Goal: Task Accomplishment & Management: Manage account settings

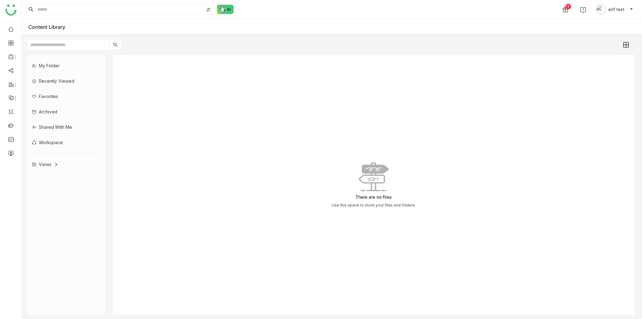
click at [2, 161] on ul at bounding box center [11, 91] width 22 height 142
click at [13, 154] on link at bounding box center [11, 152] width 6 height 5
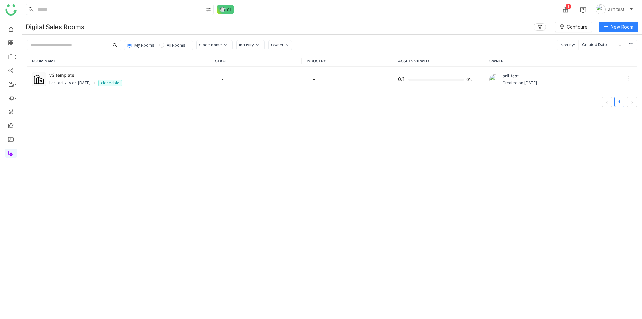
click at [192, 40] on div "My Rooms All Rooms Stage Name Industry Owner Sort by: Created Date" at bounding box center [332, 43] width 620 height 16
click at [170, 47] on span "All Rooms" at bounding box center [176, 45] width 18 height 5
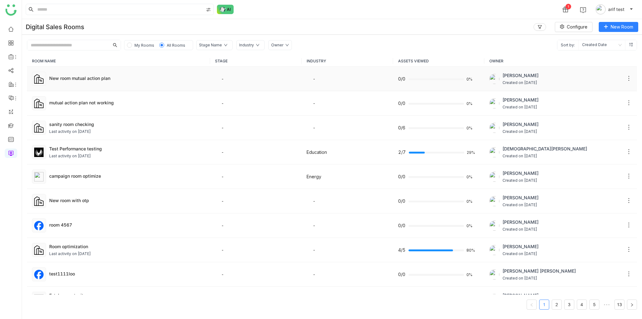
click at [57, 77] on div "New room mutual action plan" at bounding box center [127, 78] width 156 height 7
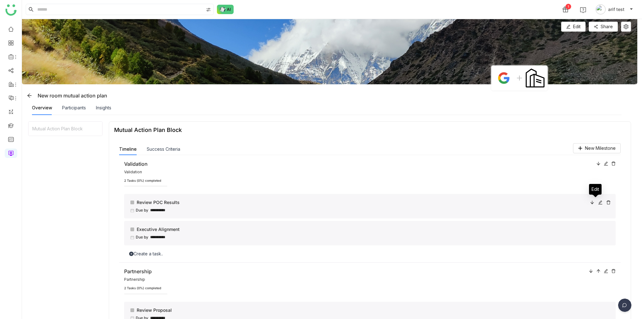
click at [606, 205] on icon at bounding box center [608, 202] width 4 height 4
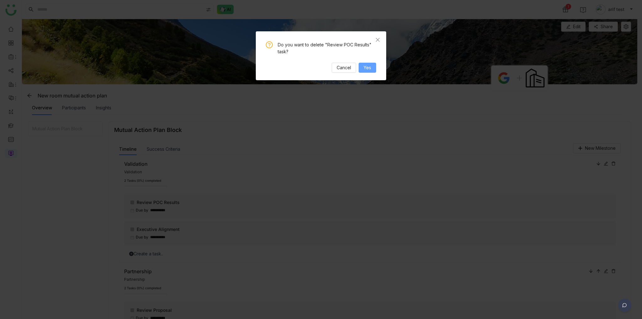
click at [369, 71] on span "Yes" at bounding box center [368, 67] width 8 height 7
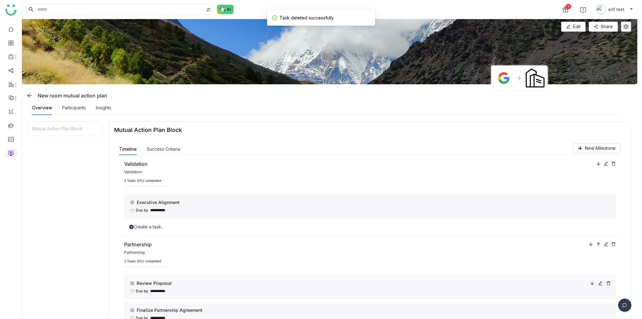
scroll to position [70, 0]
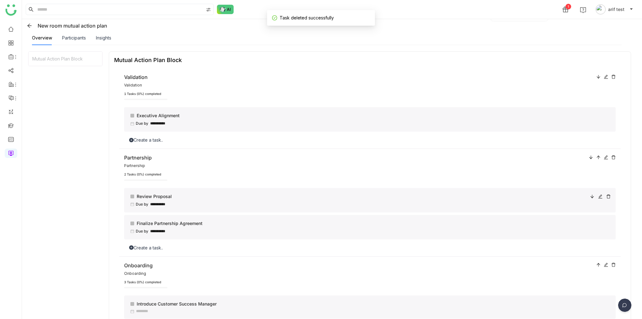
click at [590, 197] on icon at bounding box center [592, 196] width 4 height 4
click at [606, 225] on div "**********" at bounding box center [369, 227] width 491 height 24
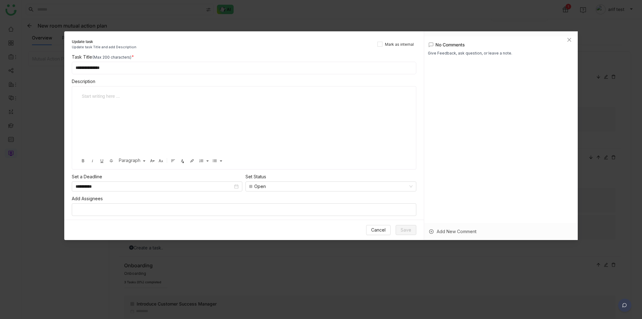
click at [200, 66] on input "**********" at bounding box center [244, 68] width 344 height 13
type input "**********"
click at [410, 228] on span "Save" at bounding box center [406, 230] width 11 height 7
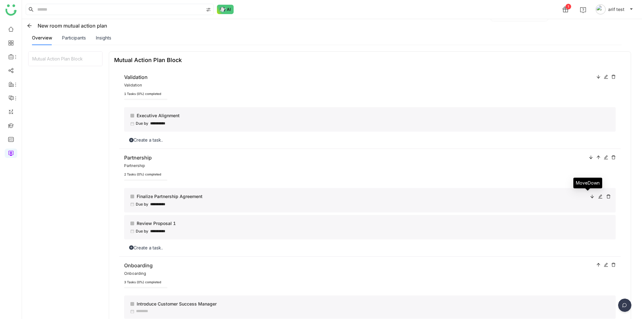
click at [590, 197] on icon at bounding box center [591, 196] width 3 height 3
click at [590, 223] on icon at bounding box center [592, 223] width 4 height 4
click at [598, 196] on icon at bounding box center [600, 196] width 4 height 4
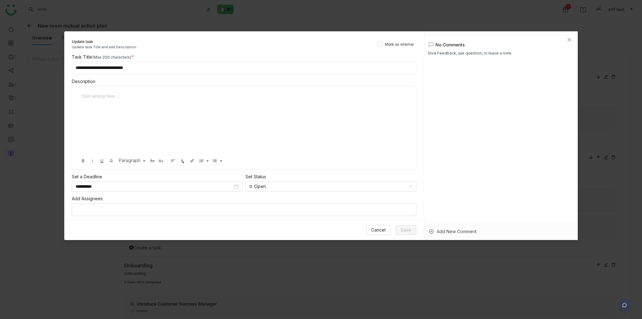
click at [172, 70] on input "**********" at bounding box center [244, 68] width 344 height 13
type input "**********"
click at [415, 230] on button "Save" at bounding box center [406, 230] width 21 height 10
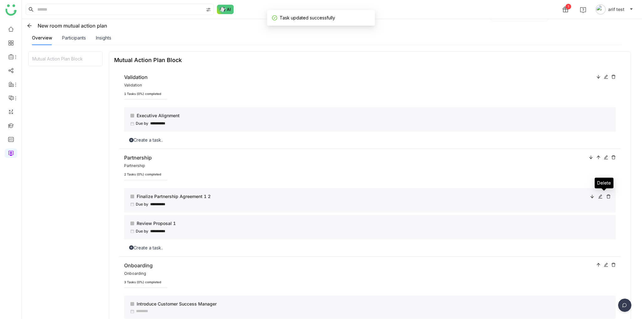
click at [606, 197] on icon at bounding box center [608, 196] width 4 height 4
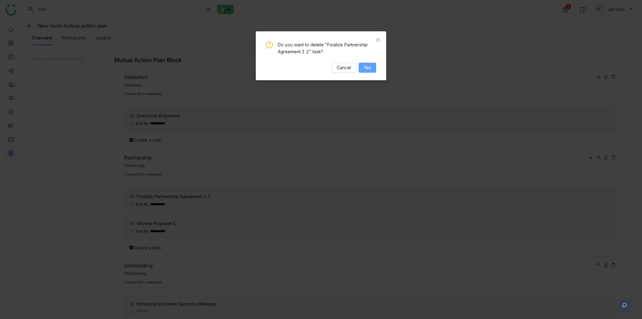
click at [363, 67] on button "Yes" at bounding box center [368, 68] width 18 height 10
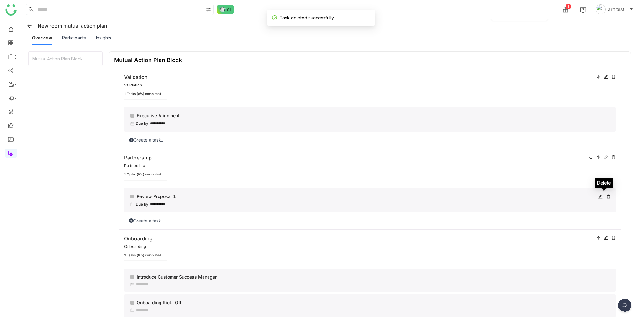
click at [606, 195] on icon at bounding box center [608, 196] width 4 height 4
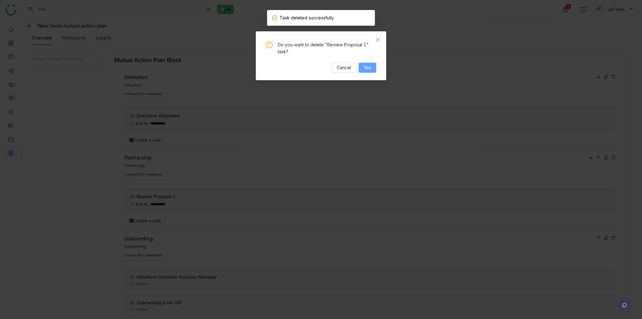
click at [371, 71] on button "Yes" at bounding box center [368, 68] width 18 height 10
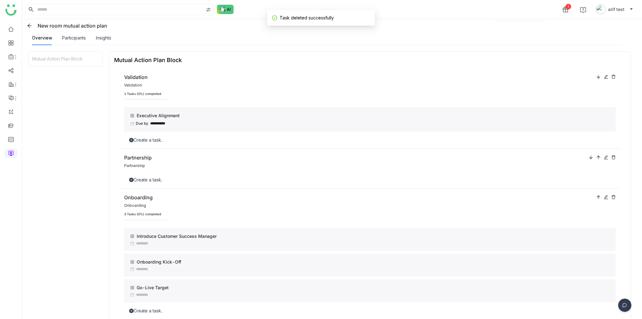
scroll to position [0, 0]
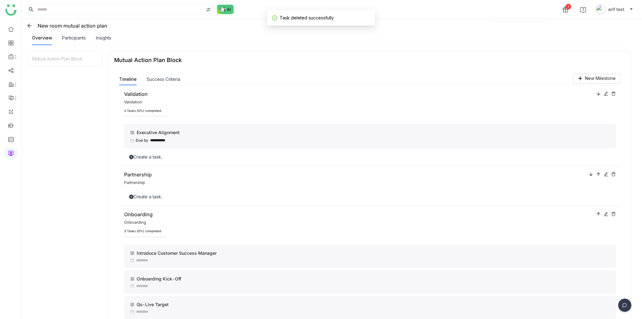
click at [611, 93] on icon at bounding box center [613, 94] width 4 height 4
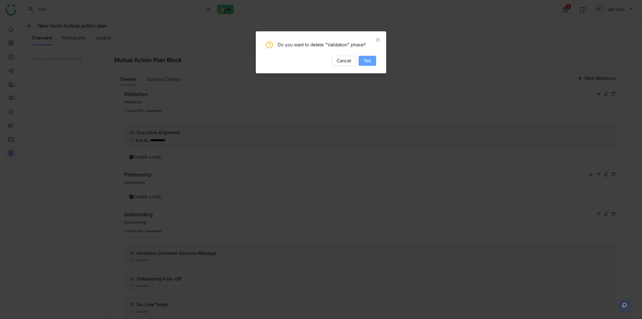
click at [366, 60] on span "Yes" at bounding box center [368, 60] width 8 height 7
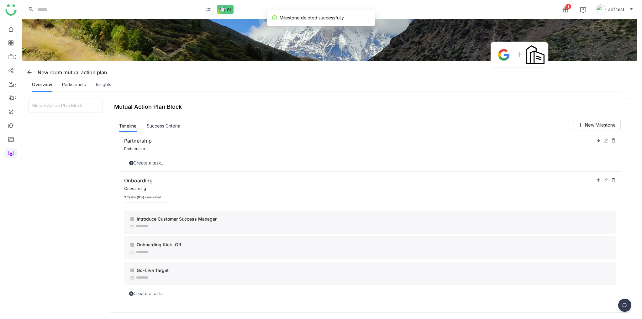
scroll to position [25, 0]
click at [600, 125] on span "New Milestone" at bounding box center [600, 125] width 31 height 7
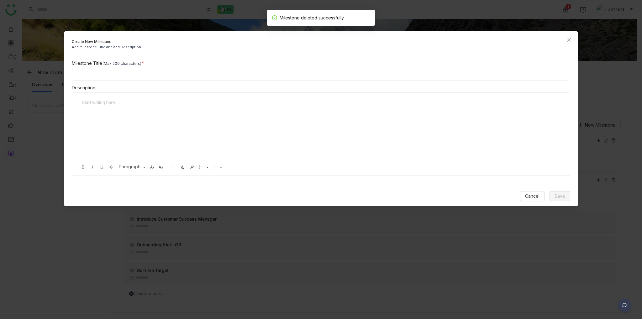
click at [138, 78] on input at bounding box center [321, 74] width 498 height 13
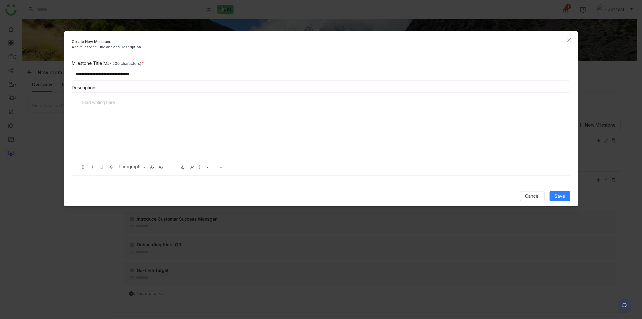
type input "**********"
click at [140, 132] on div at bounding box center [318, 130] width 480 height 63
click at [567, 196] on button "Save" at bounding box center [559, 196] width 21 height 10
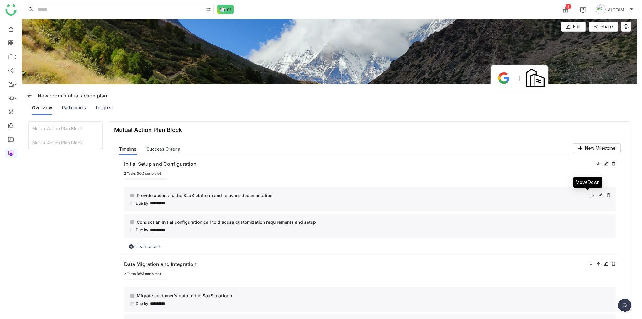
click at [590, 195] on icon at bounding box center [592, 195] width 4 height 4
click at [598, 195] on icon at bounding box center [600, 195] width 4 height 4
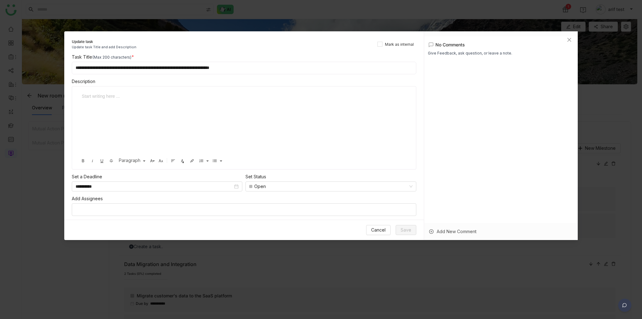
click at [263, 69] on input "**********" at bounding box center [244, 68] width 344 height 13
type input "**********"
click at [401, 229] on span "Save" at bounding box center [406, 230] width 11 height 7
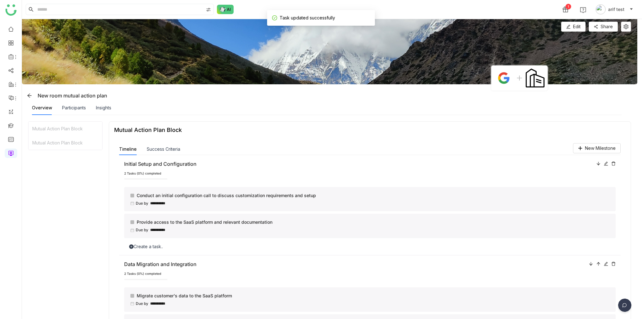
scroll to position [70, 0]
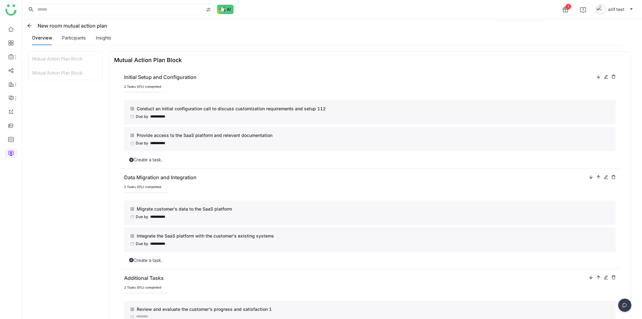
click at [604, 77] on icon at bounding box center [606, 77] width 4 height 4
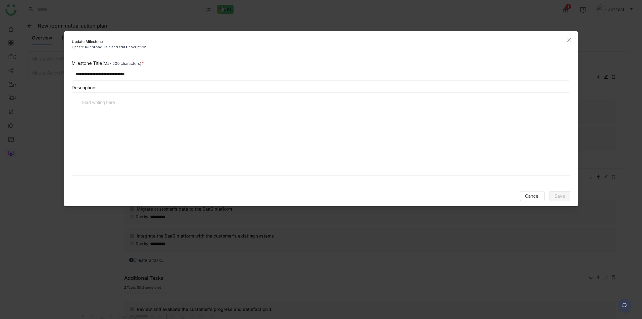
click at [178, 70] on input "**********" at bounding box center [321, 74] width 498 height 13
type input "**********"
click at [555, 195] on span "Save" at bounding box center [559, 196] width 11 height 7
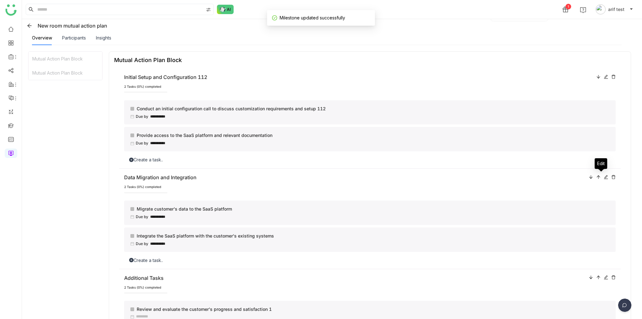
click at [604, 178] on icon at bounding box center [606, 177] width 4 height 4
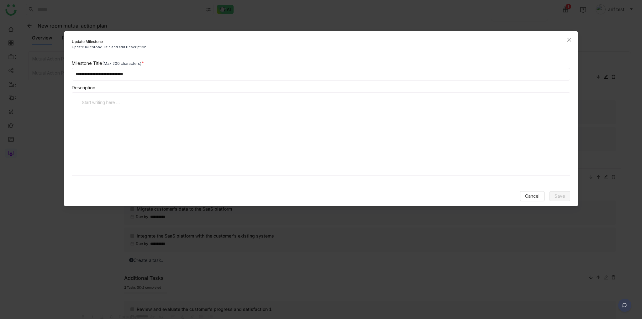
click at [166, 83] on div "**********" at bounding box center [320, 118] width 513 height 116
click at [168, 74] on input "**********" at bounding box center [321, 74] width 498 height 13
type input "**********"
click at [560, 199] on span "Save" at bounding box center [559, 196] width 11 height 7
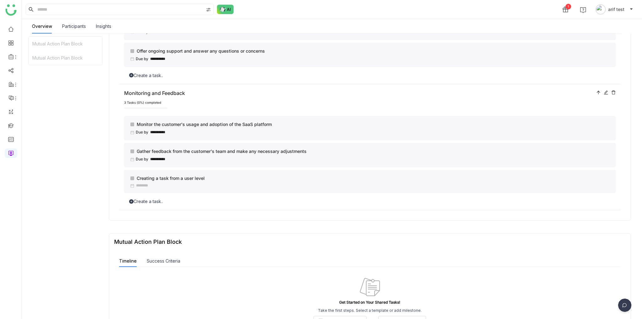
scroll to position [207, 0]
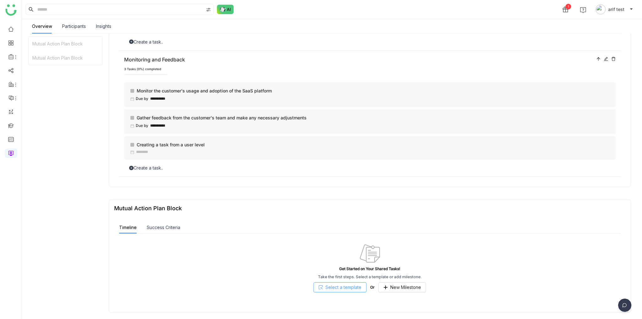
click at [348, 288] on span "Select a template" at bounding box center [343, 287] width 36 height 7
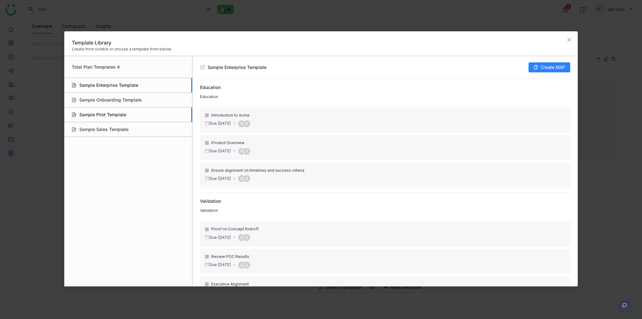
click at [109, 119] on div "Sample Pilot Template" at bounding box center [128, 114] width 128 height 15
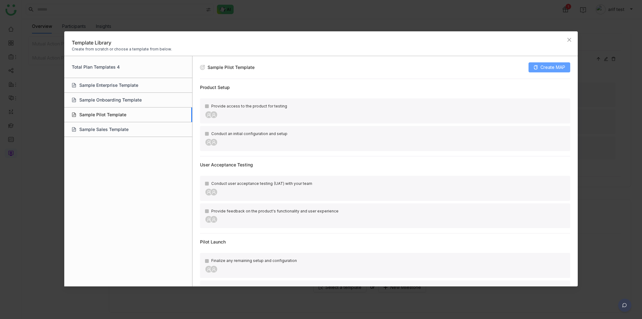
click at [557, 66] on span "Create MAP" at bounding box center [552, 67] width 25 height 7
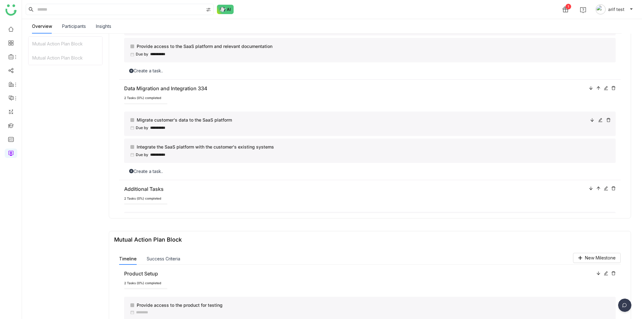
scroll to position [0, 0]
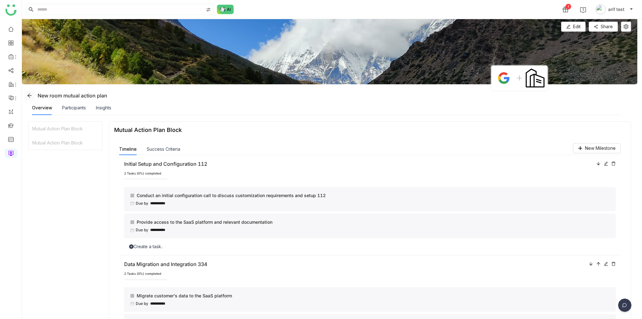
click at [27, 95] on icon at bounding box center [29, 95] width 5 height 5
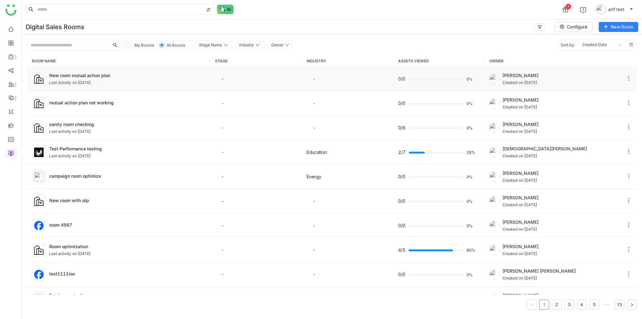
click at [626, 78] on icon at bounding box center [629, 78] width 6 height 6
click at [598, 93] on li "Edit" at bounding box center [598, 90] width 57 height 12
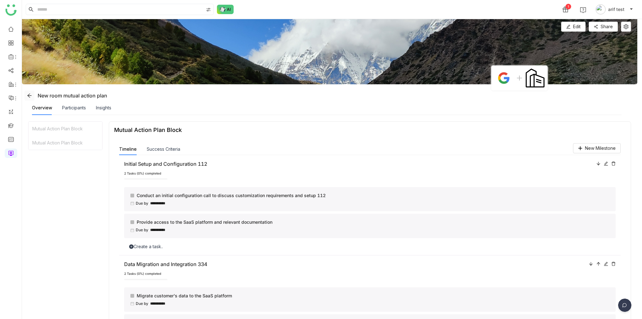
click at [25, 96] on span at bounding box center [29, 95] width 9 height 5
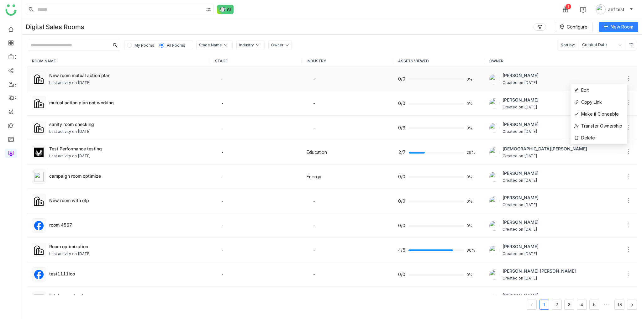
click at [626, 78] on icon at bounding box center [629, 78] width 6 height 6
click at [608, 112] on span "Make it Cloneable" at bounding box center [596, 114] width 45 height 7
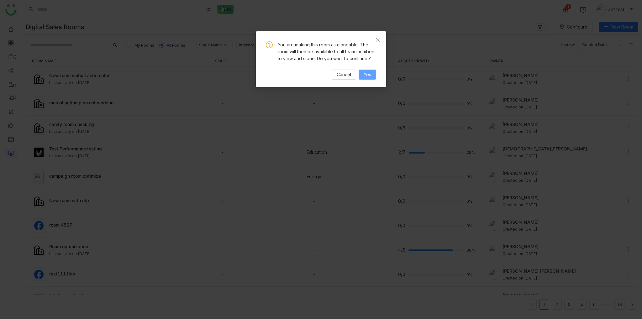
click at [370, 75] on span "Yes" at bounding box center [368, 74] width 8 height 7
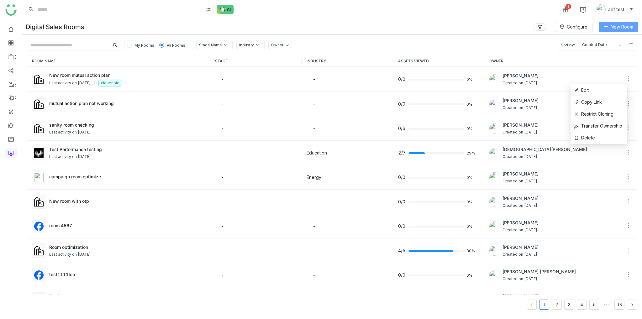
click at [613, 25] on span "New Room" at bounding box center [622, 27] width 23 height 7
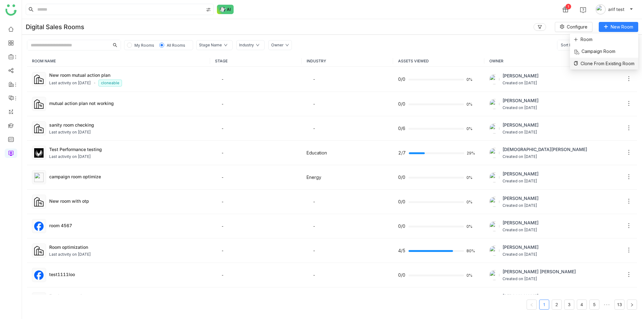
click at [608, 62] on span "Clone From Existing Room" at bounding box center [604, 63] width 61 height 7
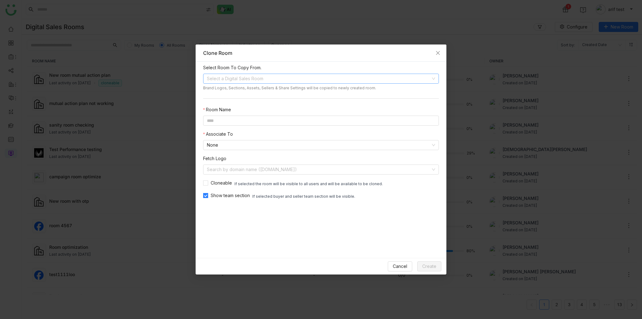
click at [327, 74] on input at bounding box center [319, 78] width 224 height 9
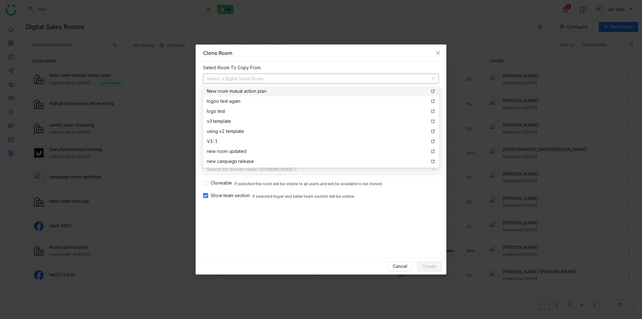
click at [298, 90] on div "New room mutual action plan" at bounding box center [321, 91] width 228 height 7
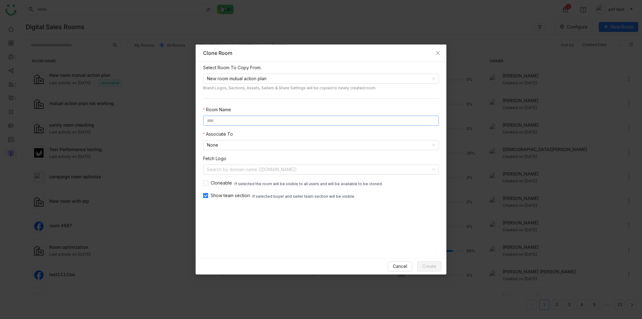
click at [261, 119] on input at bounding box center [321, 121] width 236 height 10
type input "**********"
click at [247, 167] on input at bounding box center [319, 169] width 224 height 9
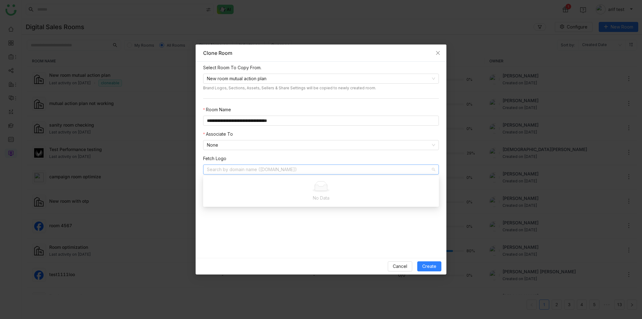
drag, startPoint x: 253, startPoint y: 250, endPoint x: 268, endPoint y: 238, distance: 18.9
click at [253, 249] on form "**********" at bounding box center [321, 159] width 236 height 191
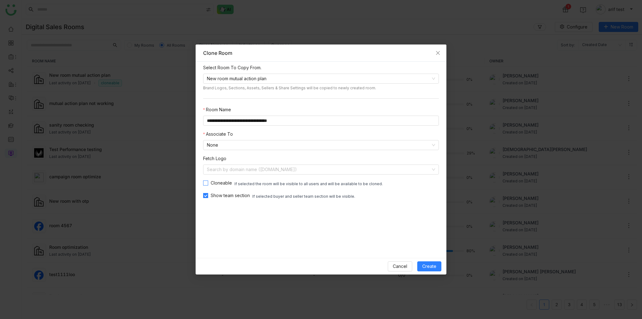
click at [214, 181] on span "Cloneable" at bounding box center [221, 183] width 26 height 7
click at [435, 265] on span "Create" at bounding box center [429, 266] width 14 height 7
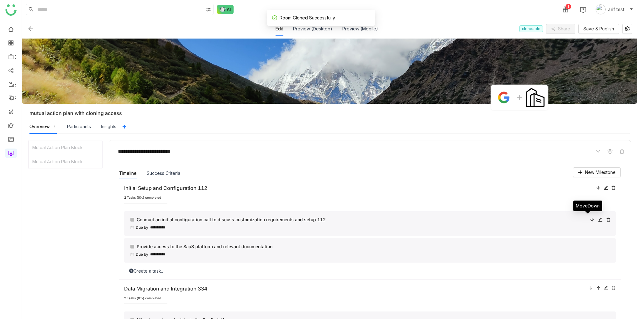
click at [590, 216] on div at bounding box center [592, 219] width 4 height 7
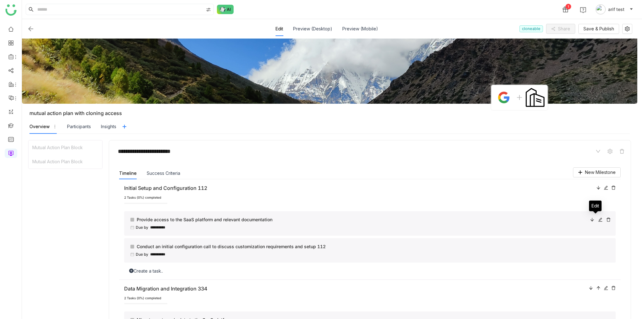
click at [598, 218] on icon at bounding box center [600, 220] width 4 height 4
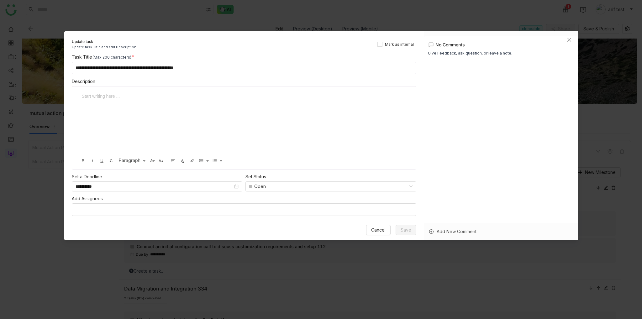
click at [278, 66] on input "**********" at bounding box center [244, 68] width 344 height 13
type input "**********"
drag, startPoint x: 411, startPoint y: 230, endPoint x: 415, endPoint y: 236, distance: 7.4
click at [411, 230] on button "Save" at bounding box center [406, 230] width 21 height 10
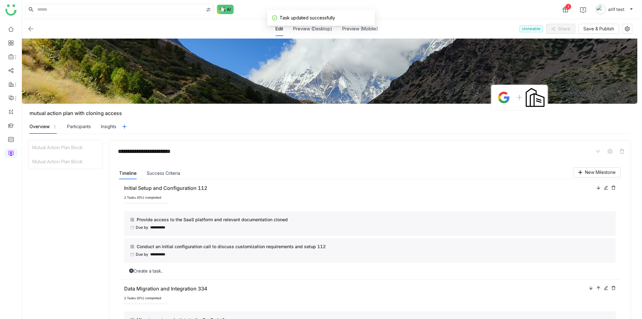
scroll to position [94, 0]
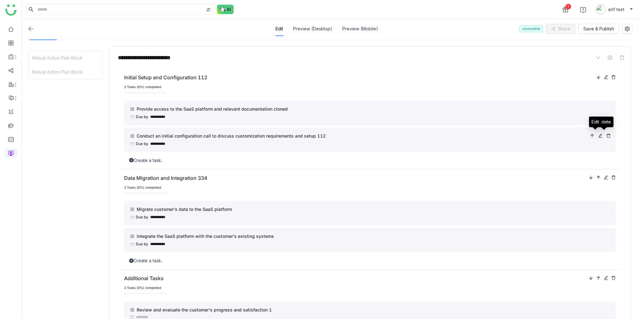
click at [598, 134] on icon at bounding box center [600, 136] width 4 height 4
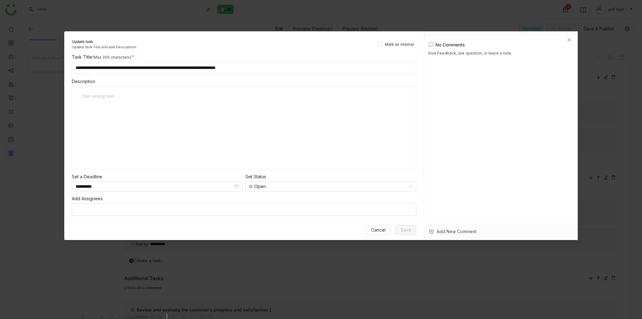
click at [303, 67] on input "**********" at bounding box center [244, 68] width 344 height 13
type input "**********"
click at [406, 229] on span "Save" at bounding box center [406, 230] width 11 height 7
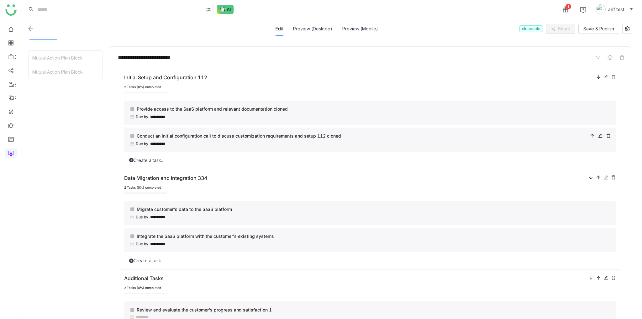
scroll to position [0, 0]
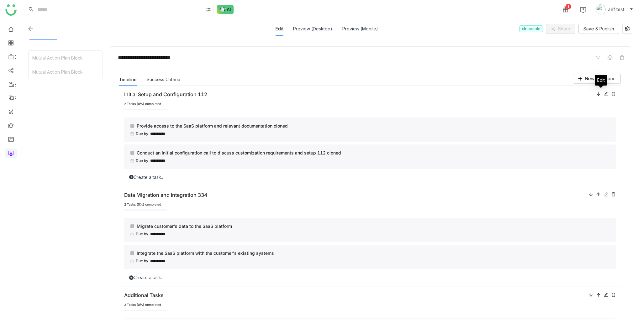
click at [604, 95] on icon at bounding box center [606, 94] width 4 height 4
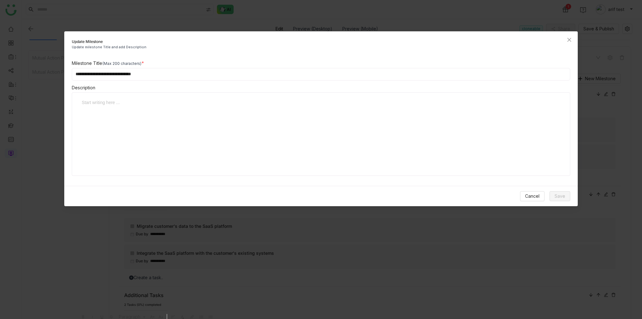
drag, startPoint x: 195, startPoint y: 71, endPoint x: 139, endPoint y: 76, distance: 56.6
click at [139, 76] on input "**********" at bounding box center [321, 74] width 498 height 13
type input "**********"
click at [559, 193] on span "Save" at bounding box center [559, 196] width 11 height 7
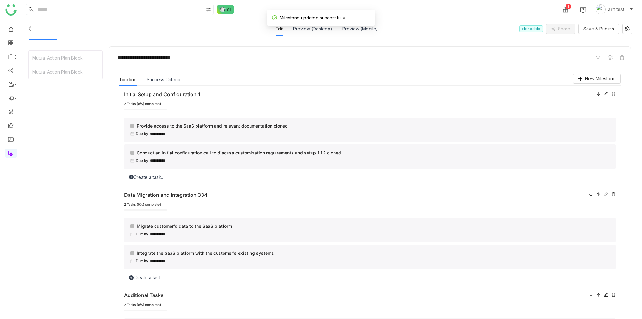
scroll to position [17, 0]
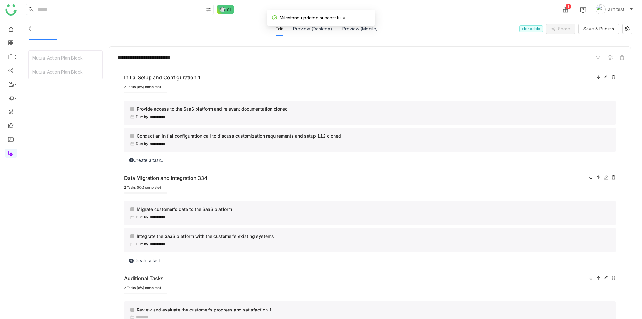
click at [604, 176] on icon at bounding box center [606, 177] width 4 height 4
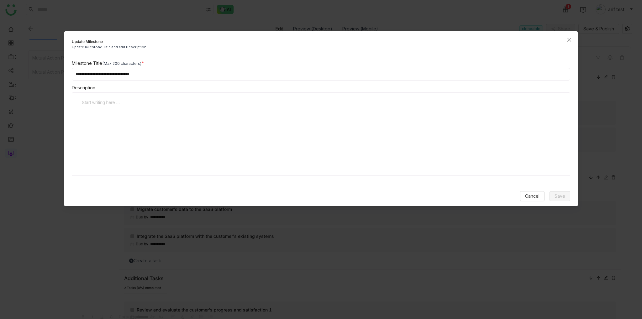
drag, startPoint x: 156, startPoint y: 71, endPoint x: 140, endPoint y: 72, distance: 16.3
click at [140, 72] on input "**********" at bounding box center [321, 74] width 498 height 13
type input "**********"
click at [564, 193] on span "Save" at bounding box center [559, 196] width 11 height 7
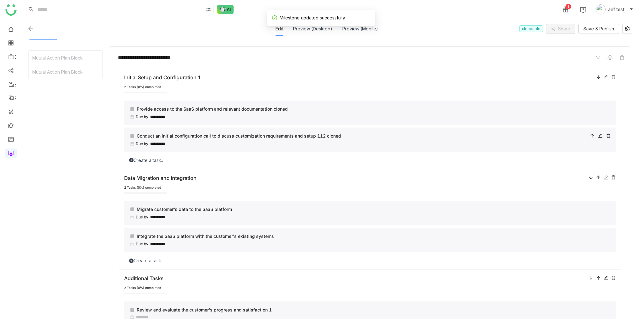
scroll to position [0, 0]
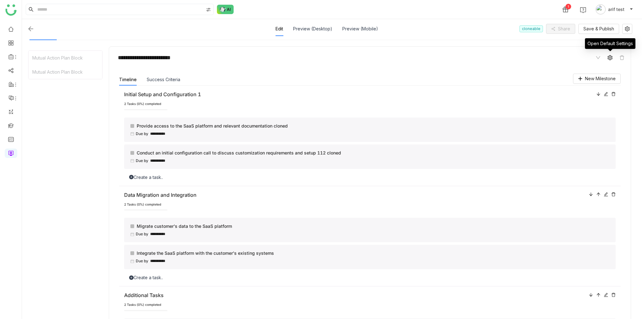
click at [607, 56] on icon at bounding box center [609, 57] width 5 height 5
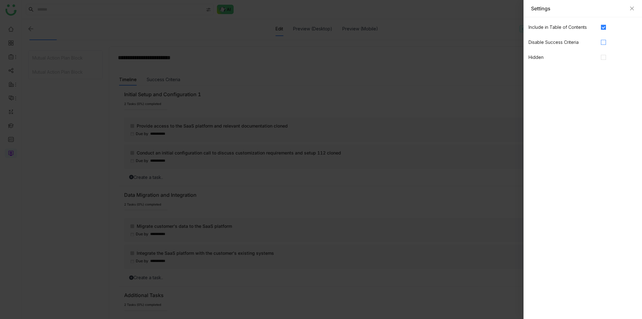
click at [604, 45] on label at bounding box center [603, 42] width 5 height 7
click at [635, 8] on div "Settings" at bounding box center [582, 8] width 118 height 17
click at [629, 8] on div "Settings" at bounding box center [582, 8] width 103 height 7
click at [631, 8] on icon "Close" at bounding box center [631, 8] width 5 height 5
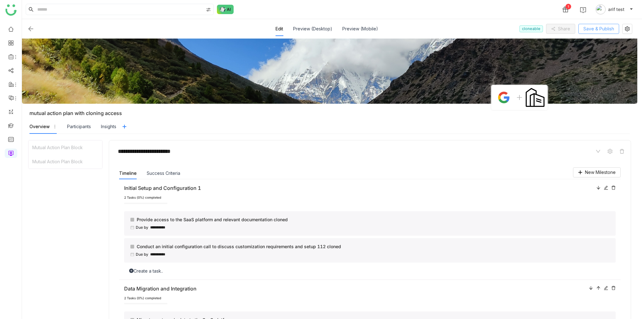
click at [606, 30] on span "Save & Publish" at bounding box center [598, 28] width 31 height 7
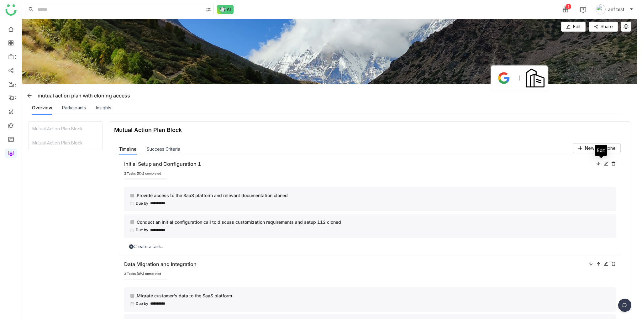
click at [604, 163] on icon at bounding box center [606, 163] width 4 height 4
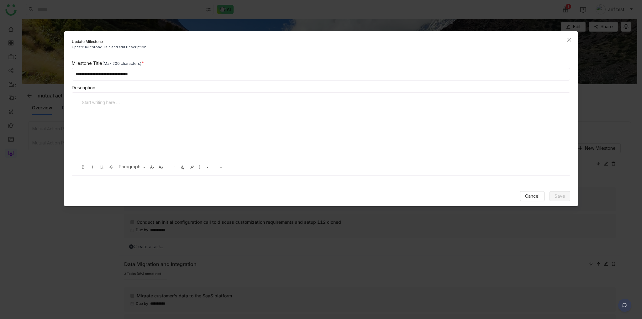
click at [209, 70] on input "**********" at bounding box center [321, 74] width 498 height 13
type input "**********"
click at [191, 123] on div at bounding box center [318, 130] width 480 height 63
click at [0, 101] on nz-modal-container "**********" at bounding box center [321, 159] width 642 height 319
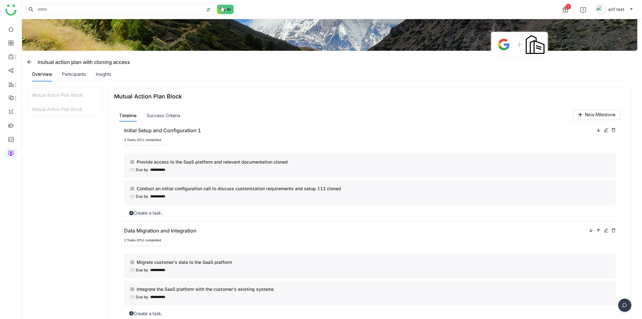
scroll to position [7, 0]
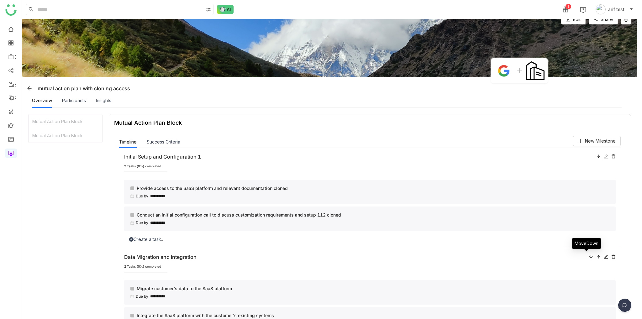
click at [589, 257] on icon at bounding box center [591, 256] width 4 height 4
click at [611, 255] on icon at bounding box center [613, 257] width 4 height 4
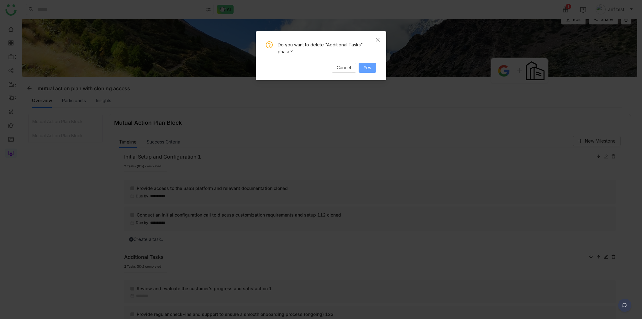
click at [376, 70] on button "Yes" at bounding box center [368, 68] width 18 height 10
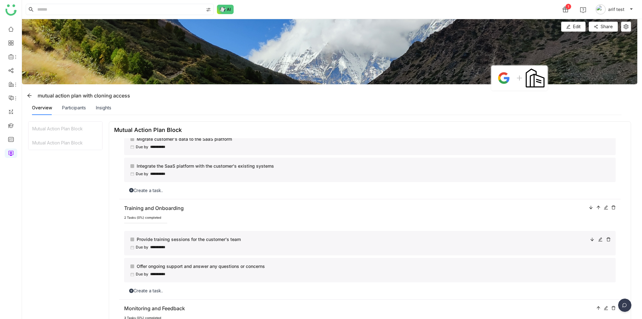
scroll to position [199, 0]
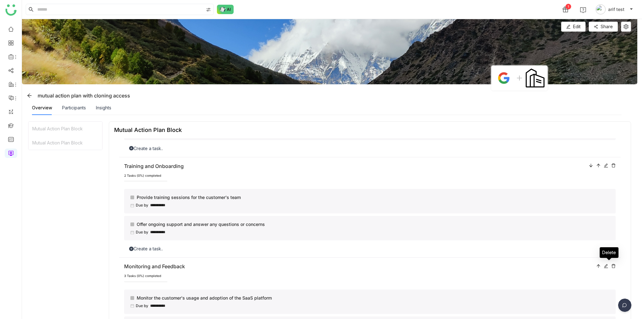
click at [611, 264] on icon at bounding box center [613, 266] width 4 height 4
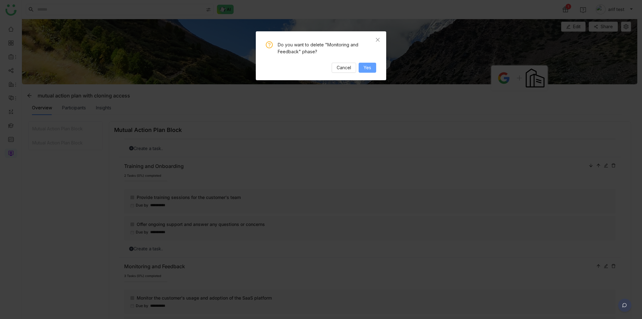
click at [368, 70] on span "Yes" at bounding box center [368, 67] width 8 height 7
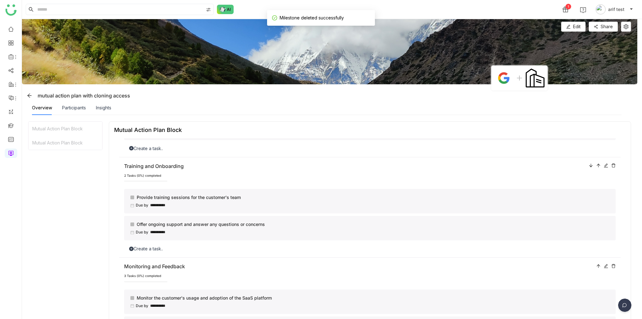
scroll to position [70, 0]
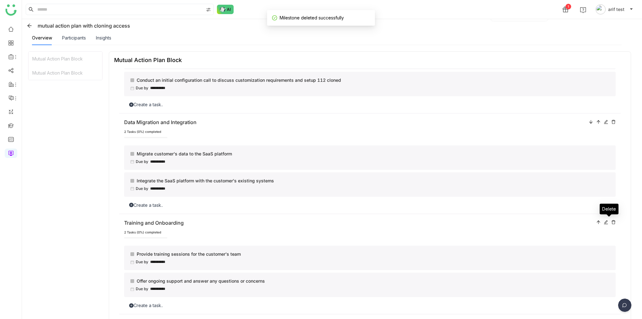
click at [611, 221] on icon at bounding box center [613, 222] width 4 height 4
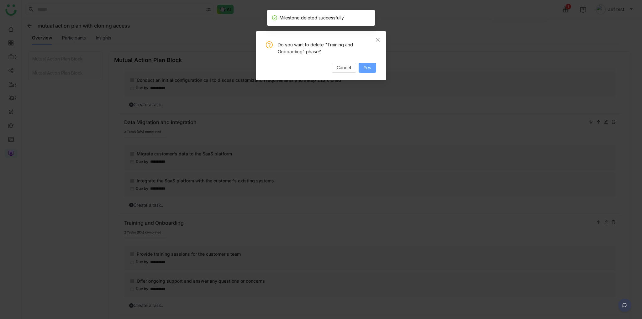
drag, startPoint x: 370, startPoint y: 66, endPoint x: 437, endPoint y: 110, distance: 80.1
click at [370, 66] on span "Yes" at bounding box center [368, 67] width 8 height 7
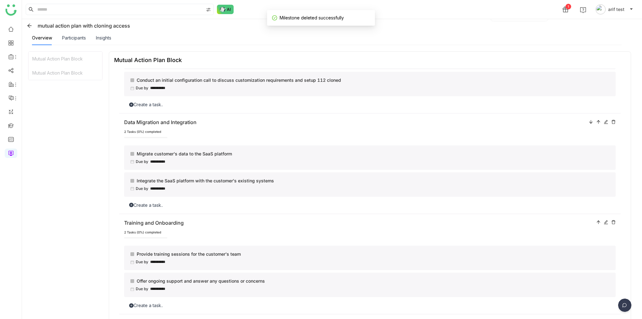
scroll to position [0, 0]
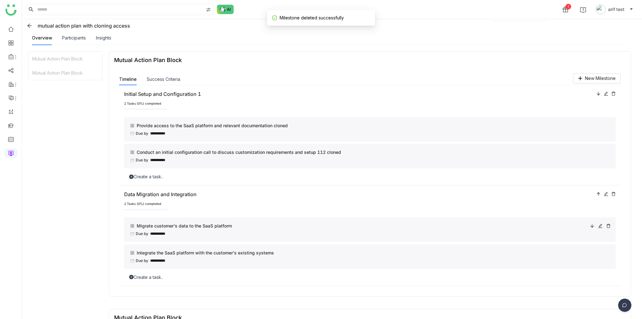
click at [592, 225] on icon at bounding box center [591, 225] width 3 height 3
click at [607, 251] on icon at bounding box center [608, 253] width 4 height 4
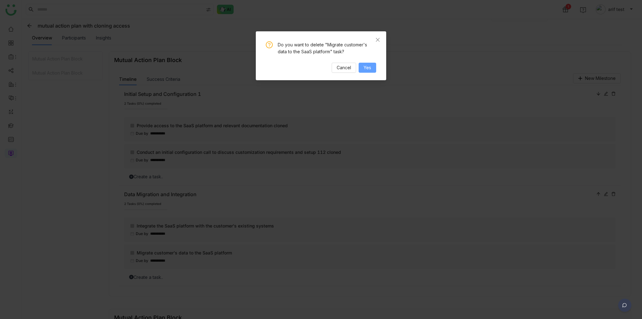
drag, startPoint x: 371, startPoint y: 68, endPoint x: 381, endPoint y: 99, distance: 32.9
click at [371, 68] on span "Yes" at bounding box center [368, 67] width 8 height 7
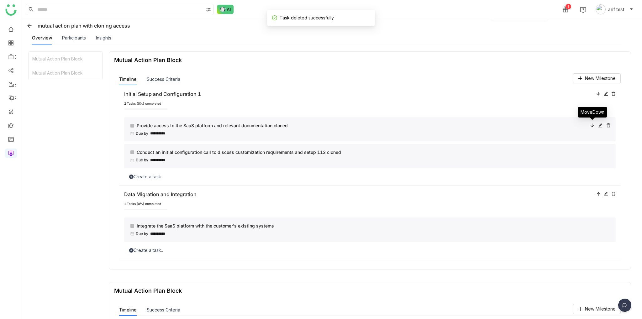
click at [590, 125] on icon at bounding box center [592, 125] width 4 height 4
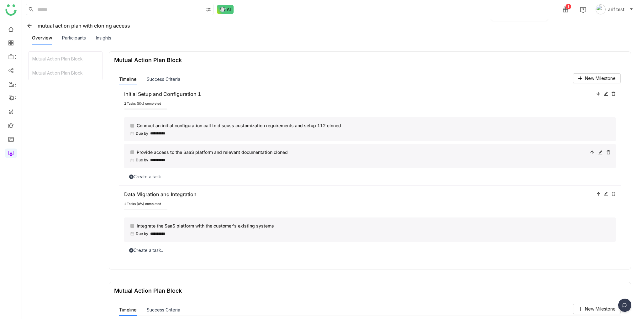
click at [608, 152] on icon at bounding box center [608, 152] width 4 height 4
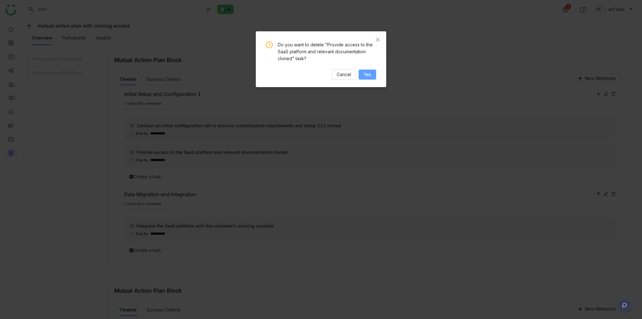
click at [368, 76] on span "Yes" at bounding box center [368, 74] width 8 height 7
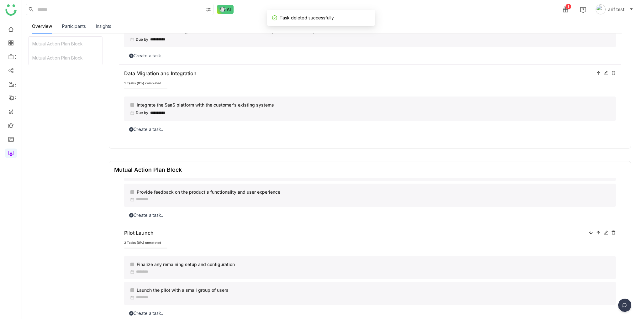
scroll to position [110, 0]
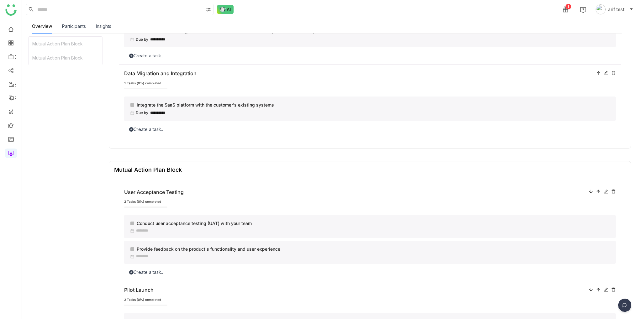
click at [297, 180] on div "Product Setup 2 Tasks (0%) completed Provide access to the product for testing …" at bounding box center [369, 134] width 501 height 98
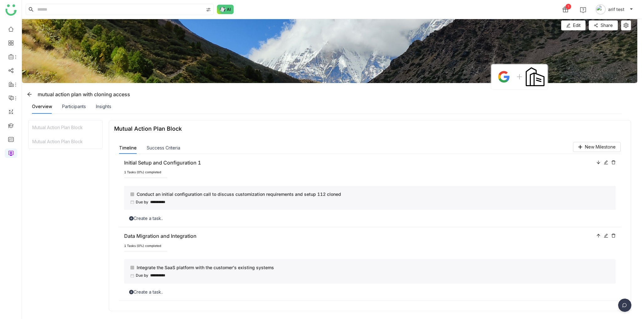
scroll to position [0, 0]
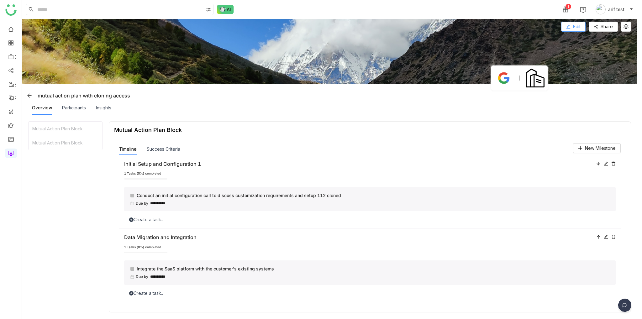
click at [569, 25] on icon at bounding box center [568, 26] width 4 height 4
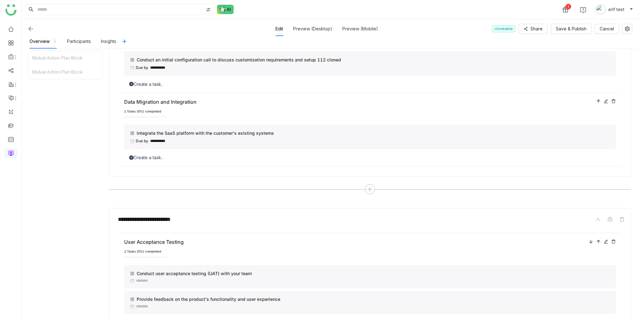
scroll to position [157, 0]
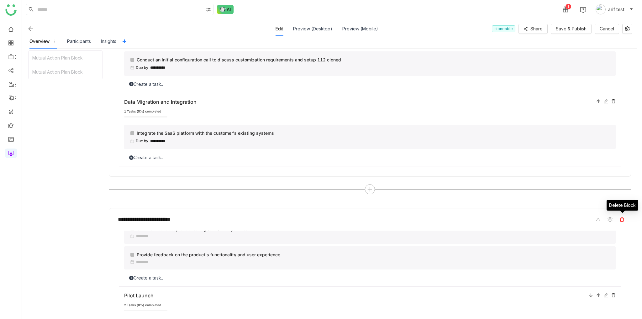
click at [621, 217] on icon at bounding box center [622, 219] width 4 height 4
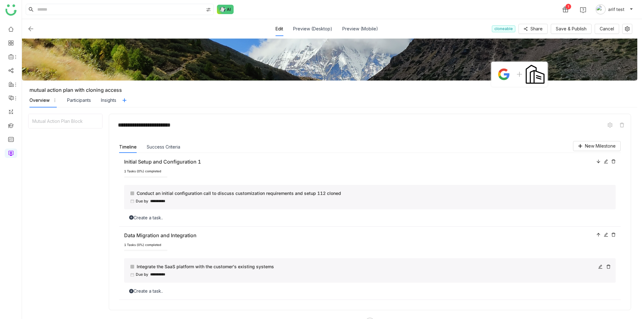
scroll to position [39, 0]
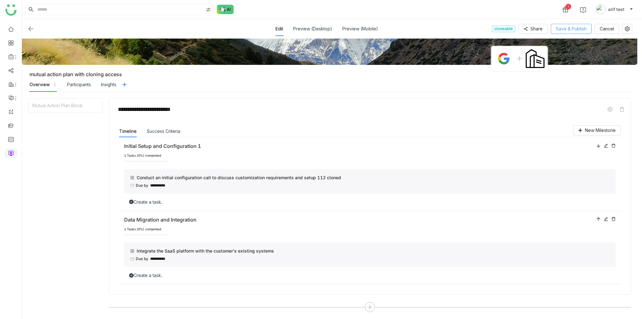
click at [569, 33] on button "Save & Publish" at bounding box center [571, 29] width 41 height 10
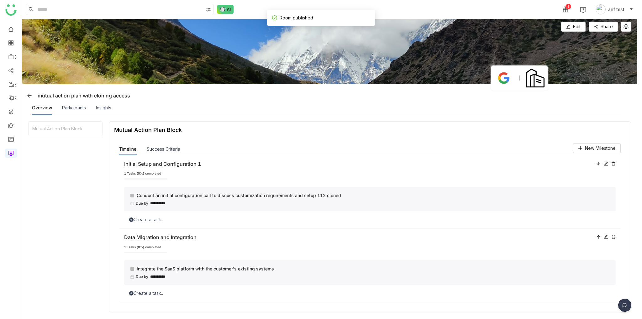
click at [153, 220] on div "Create a task.." at bounding box center [369, 219] width 491 height 7
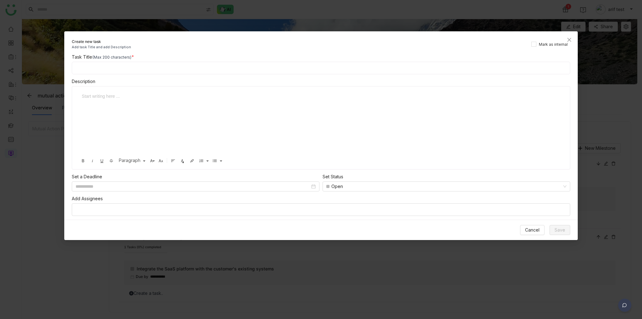
click at [202, 65] on input at bounding box center [321, 68] width 498 height 13
type input "**********"
click at [568, 231] on button "Save" at bounding box center [559, 230] width 21 height 10
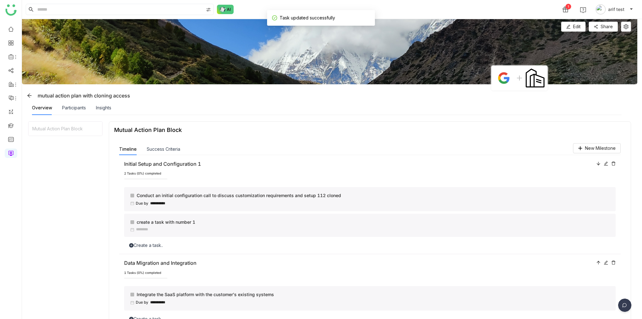
scroll to position [9, 0]
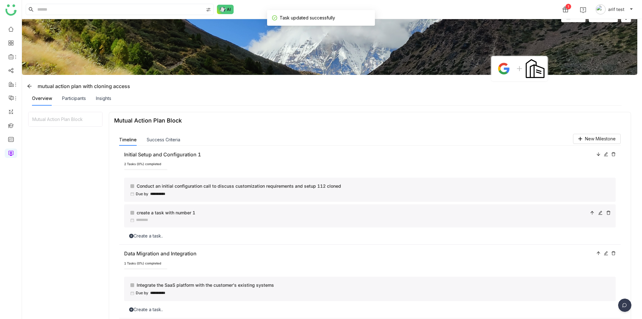
click at [595, 213] on div at bounding box center [600, 212] width 21 height 7
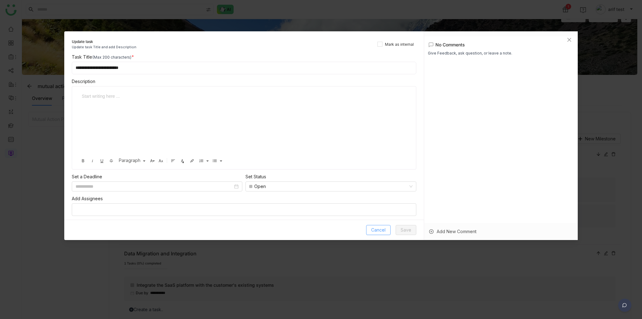
click at [372, 228] on span "Cancel" at bounding box center [378, 230] width 14 height 7
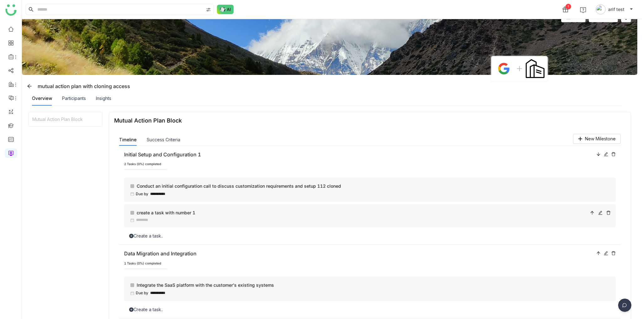
click at [593, 214] on icon at bounding box center [592, 213] width 4 height 4
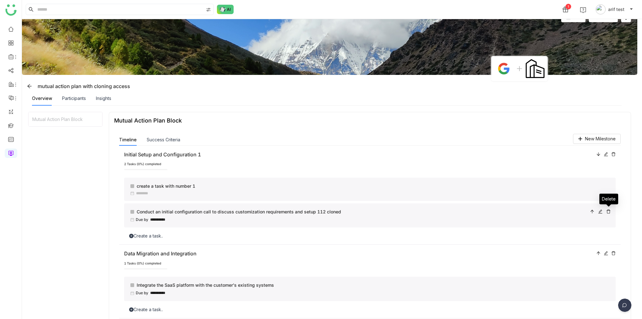
click at [609, 210] on div at bounding box center [608, 211] width 4 height 7
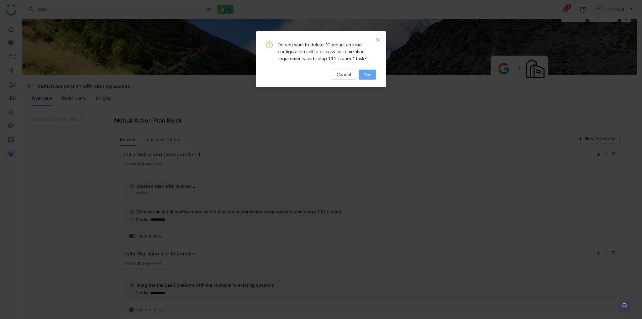
click at [372, 75] on button "Yes" at bounding box center [368, 75] width 18 height 10
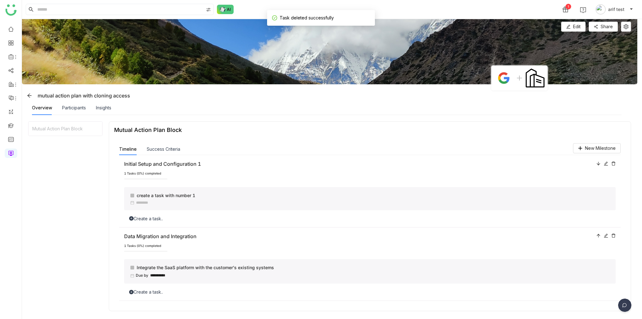
scroll to position [0, 0]
click at [154, 220] on div "Create a task.." at bounding box center [369, 218] width 491 height 7
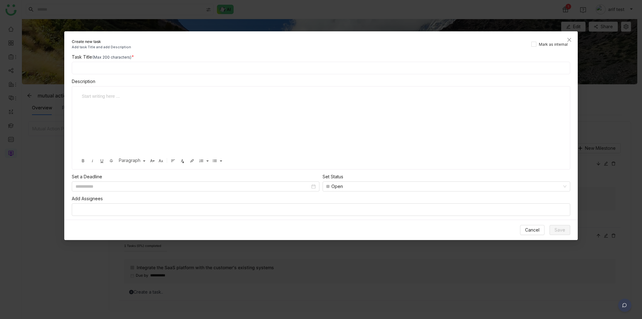
click at [167, 75] on div "Task Title (Max 200 characters) Description Start writing here ... Bold Italic …" at bounding box center [320, 135] width 513 height 162
click at [171, 71] on input at bounding box center [321, 68] width 498 height 13
type input "**********"
click at [173, 112] on div at bounding box center [318, 124] width 480 height 63
click at [553, 228] on button "Save" at bounding box center [559, 230] width 21 height 10
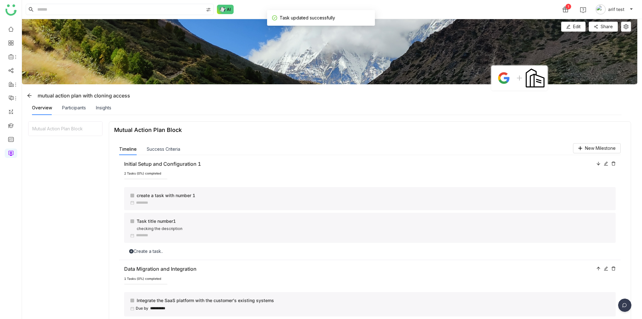
scroll to position [16, 0]
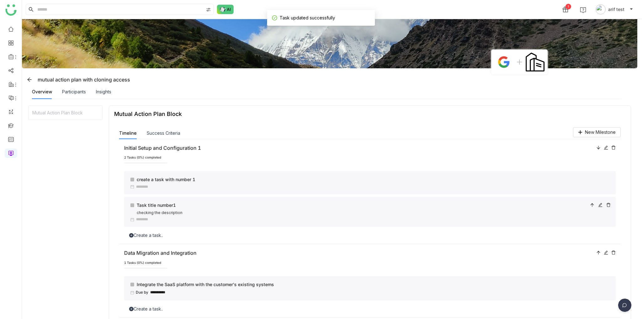
click at [598, 204] on icon at bounding box center [600, 205] width 4 height 4
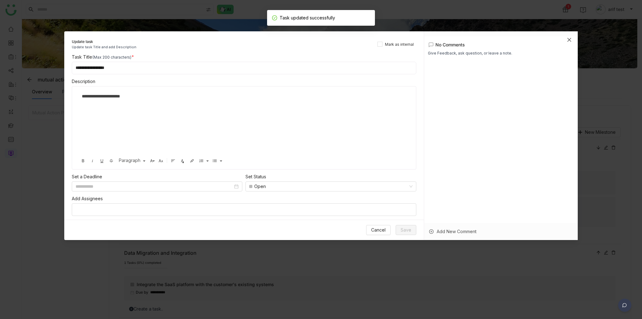
click at [561, 31] on button "Close" at bounding box center [569, 39] width 17 height 17
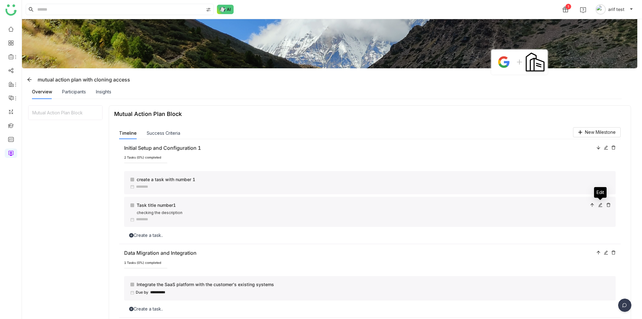
click at [601, 205] on icon at bounding box center [600, 205] width 4 height 4
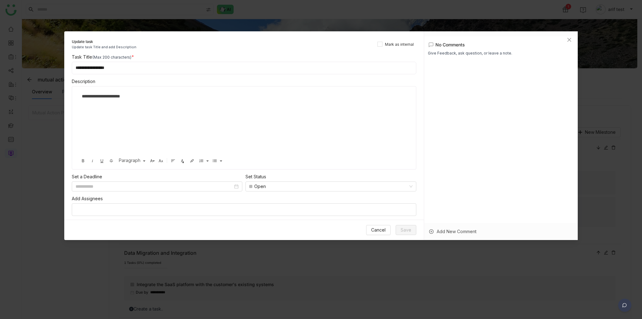
click at [134, 62] on input "**********" at bounding box center [244, 68] width 344 height 13
type input "**********"
click at [407, 227] on span "Save" at bounding box center [406, 230] width 11 height 7
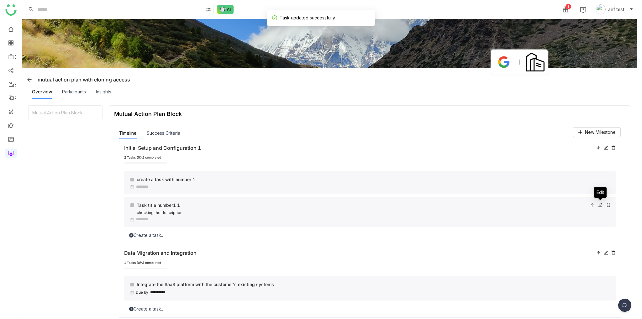
click at [593, 205] on icon at bounding box center [591, 204] width 3 height 3
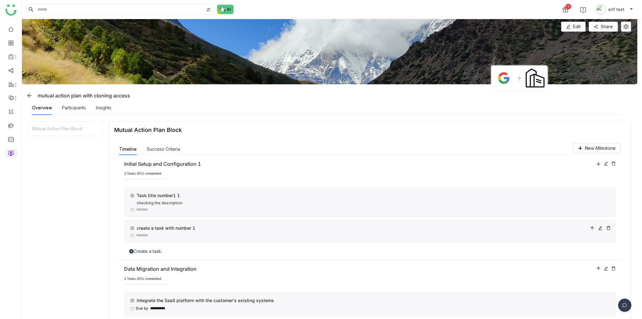
click at [593, 232] on div at bounding box center [592, 228] width 4 height 7
click at [132, 201] on div at bounding box center [145, 203] width 30 height 5
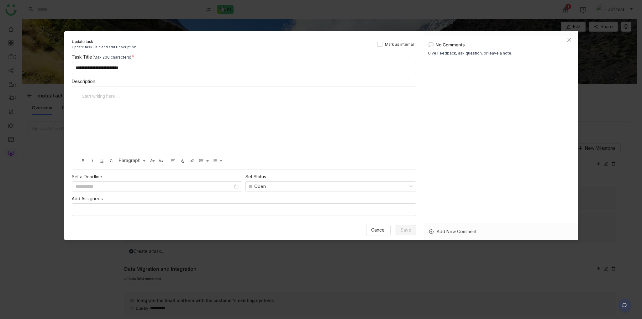
click at [178, 102] on div at bounding box center [241, 124] width 327 height 63
click at [173, 83] on div "Description" at bounding box center [244, 81] width 344 height 7
click at [132, 186] on input at bounding box center [154, 186] width 157 height 7
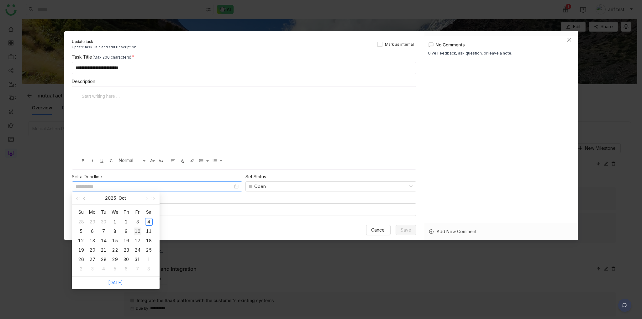
click at [137, 231] on div "10" at bounding box center [138, 232] width 8 height 8
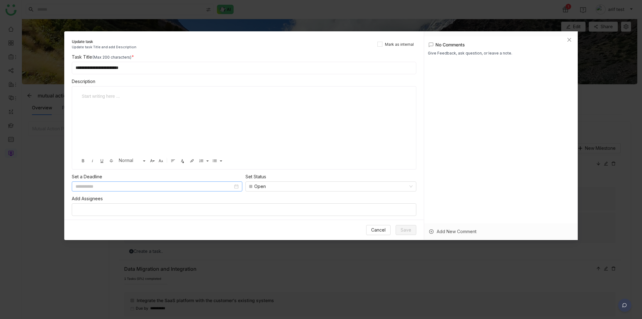
type input "**********"
click at [213, 132] on div at bounding box center [241, 124] width 327 height 63
click at [284, 187] on div "Open" at bounding box center [327, 186] width 157 height 9
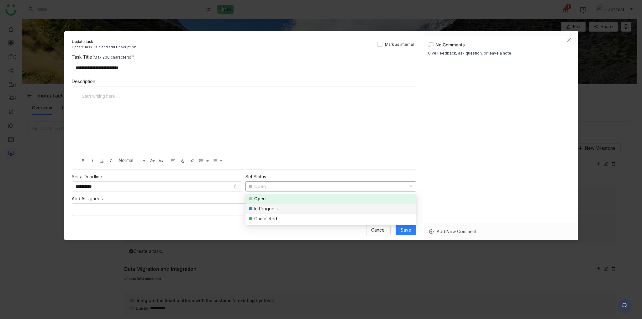
click at [256, 211] on div "In Progress" at bounding box center [266, 208] width 24 height 7
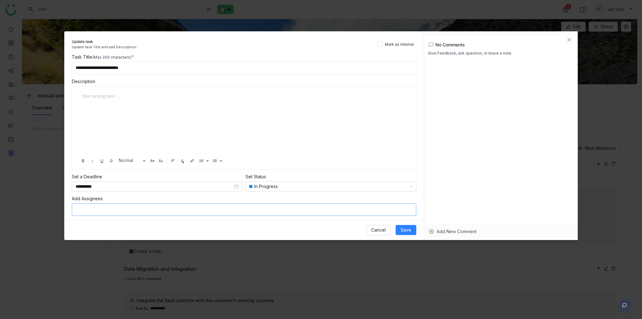
click at [130, 203] on nz-select-top-control at bounding box center [244, 209] width 344 height 13
click at [130, 221] on div "arif test" at bounding box center [243, 224] width 335 height 8
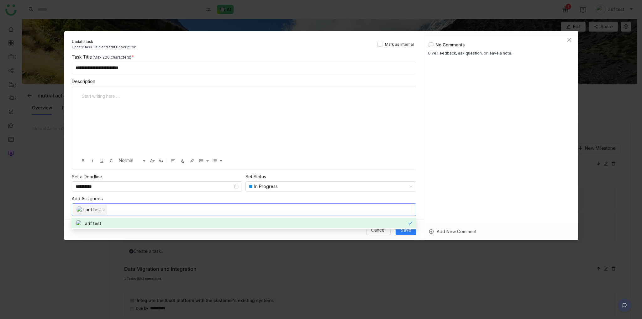
click at [389, 230] on div "arif test" at bounding box center [244, 223] width 344 height 15
click at [406, 234] on button "Save" at bounding box center [406, 230] width 21 height 10
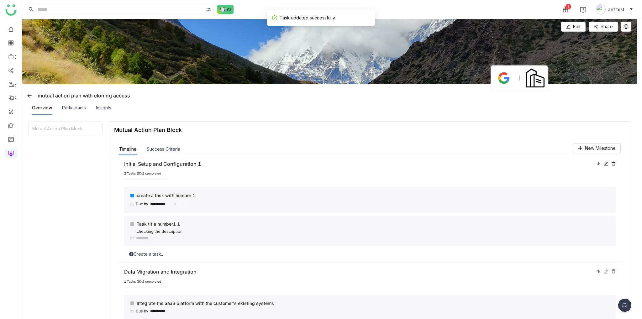
scroll to position [18, 0]
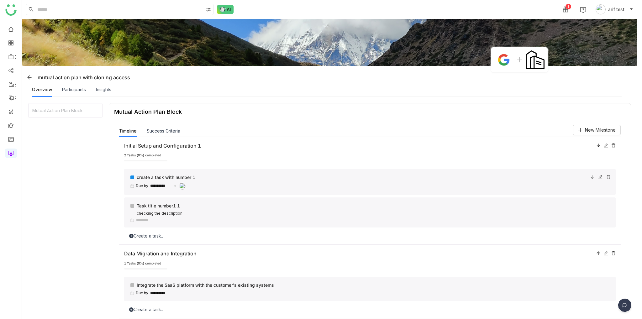
click at [591, 175] on div at bounding box center [592, 177] width 4 height 7
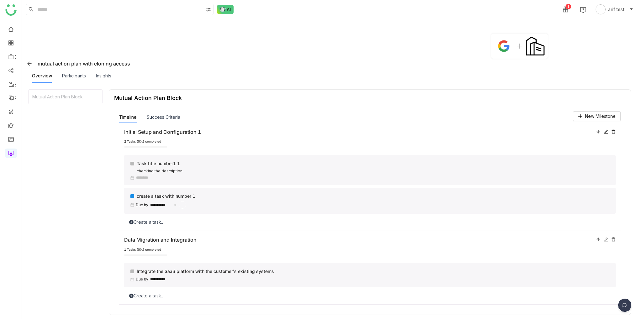
scroll to position [35, 0]
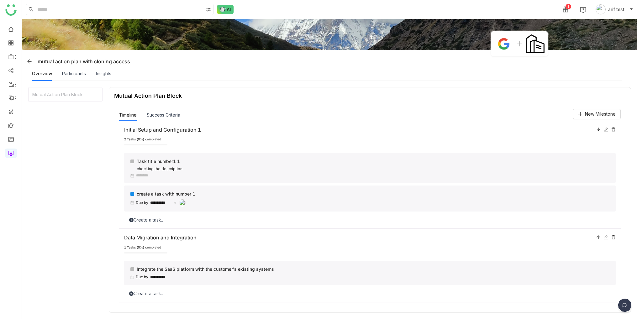
click at [157, 291] on div "Create a task.." at bounding box center [369, 293] width 491 height 7
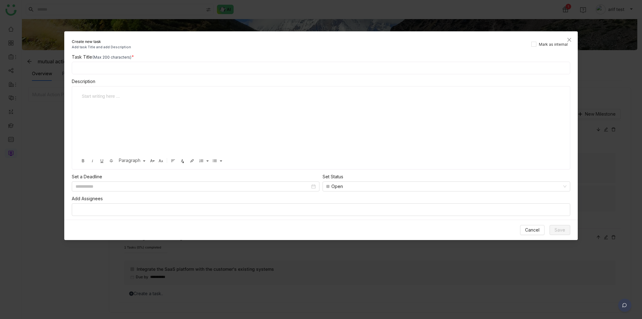
click at [147, 64] on input at bounding box center [321, 68] width 498 height 13
type input "**********"
click at [86, 184] on input at bounding box center [193, 186] width 234 height 7
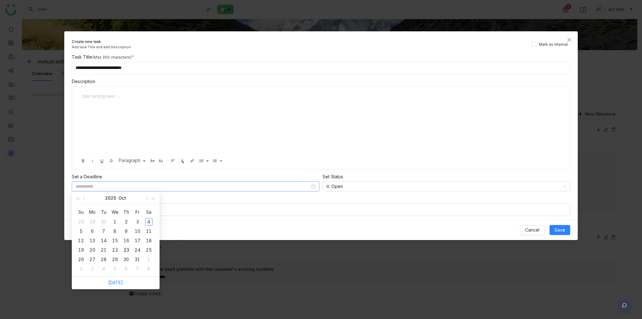
click at [123, 250] on div "23" at bounding box center [127, 250] width 8 height 8
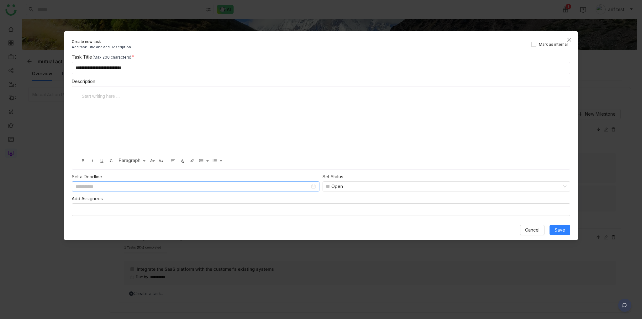
type input "**********"
click at [330, 208] on nz-select-top-control at bounding box center [321, 209] width 498 height 13
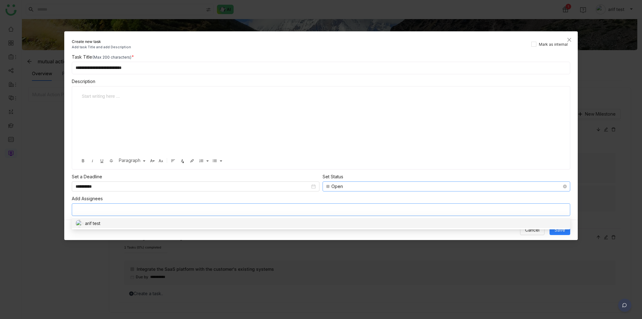
click at [357, 189] on div "Open" at bounding box center [443, 186] width 234 height 9
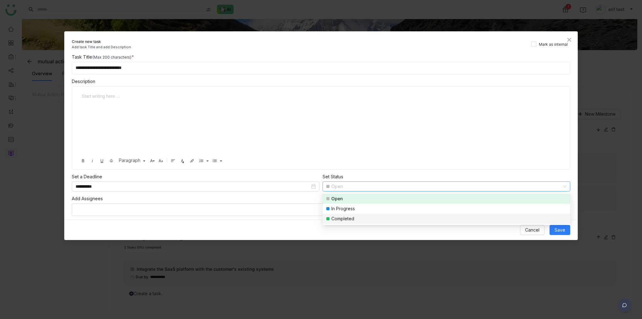
click at [341, 218] on div "Completed" at bounding box center [342, 218] width 23 height 7
click at [224, 207] on nz-select-top-control at bounding box center [321, 209] width 498 height 13
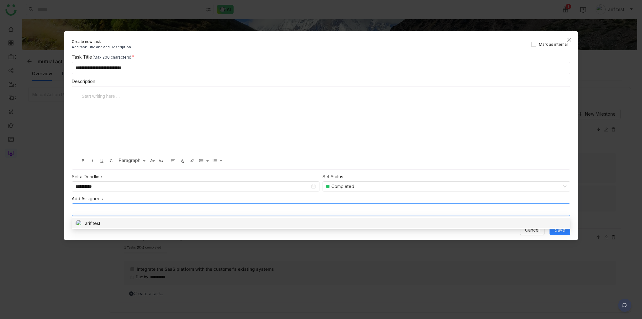
click at [103, 218] on nz-option-container "arif test" at bounding box center [321, 223] width 498 height 13
click at [101, 222] on div "arif test" at bounding box center [320, 224] width 489 height 8
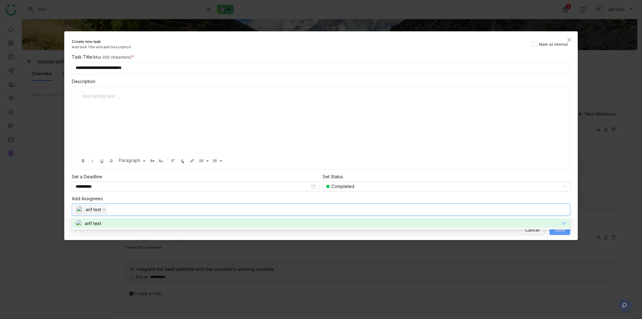
click at [552, 231] on button "Save" at bounding box center [559, 230] width 21 height 10
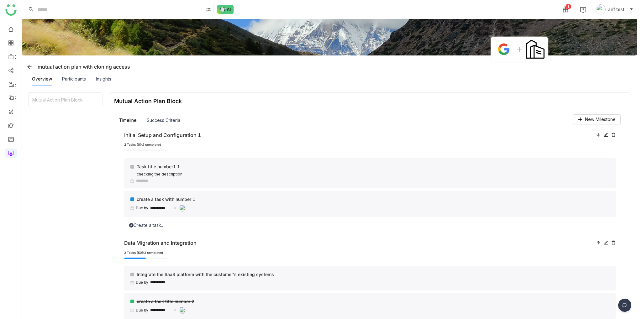
scroll to position [0, 0]
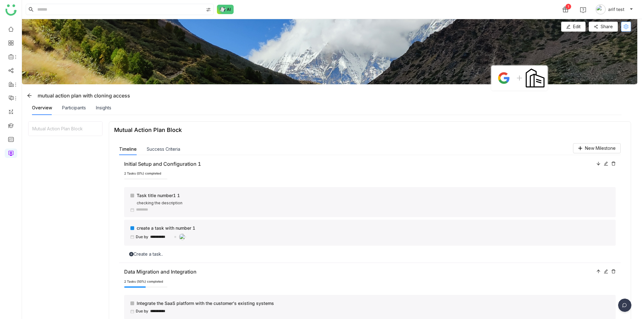
click at [627, 27] on icon at bounding box center [625, 26] width 5 height 5
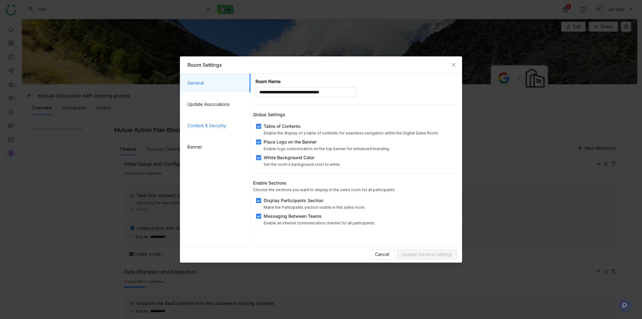
drag, startPoint x: 196, startPoint y: 127, endPoint x: 205, endPoint y: 132, distance: 10.1
click at [197, 127] on span "Content & Security" at bounding box center [216, 125] width 58 height 19
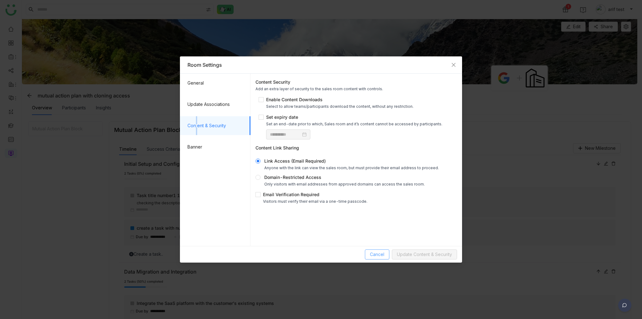
click at [375, 253] on span "Cancel" at bounding box center [377, 254] width 14 height 7
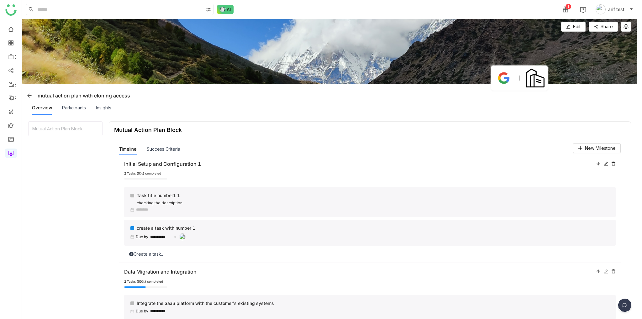
click at [604, 34] on img at bounding box center [329, 51] width 615 height 65
click at [603, 31] on button "Share" at bounding box center [603, 27] width 29 height 10
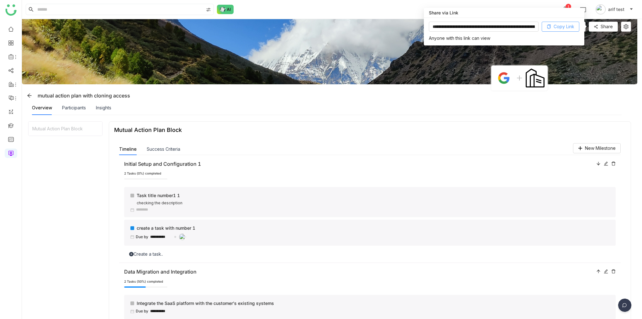
click at [560, 26] on span "Copy Link" at bounding box center [563, 26] width 21 height 7
click at [529, 112] on div "Overview Participants Insights" at bounding box center [327, 108] width 590 height 14
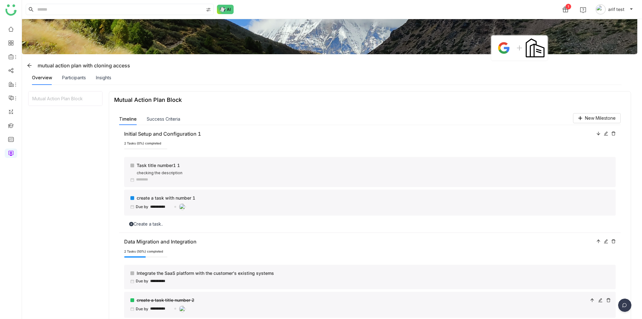
scroll to position [63, 0]
